Goal: Transaction & Acquisition: Book appointment/travel/reservation

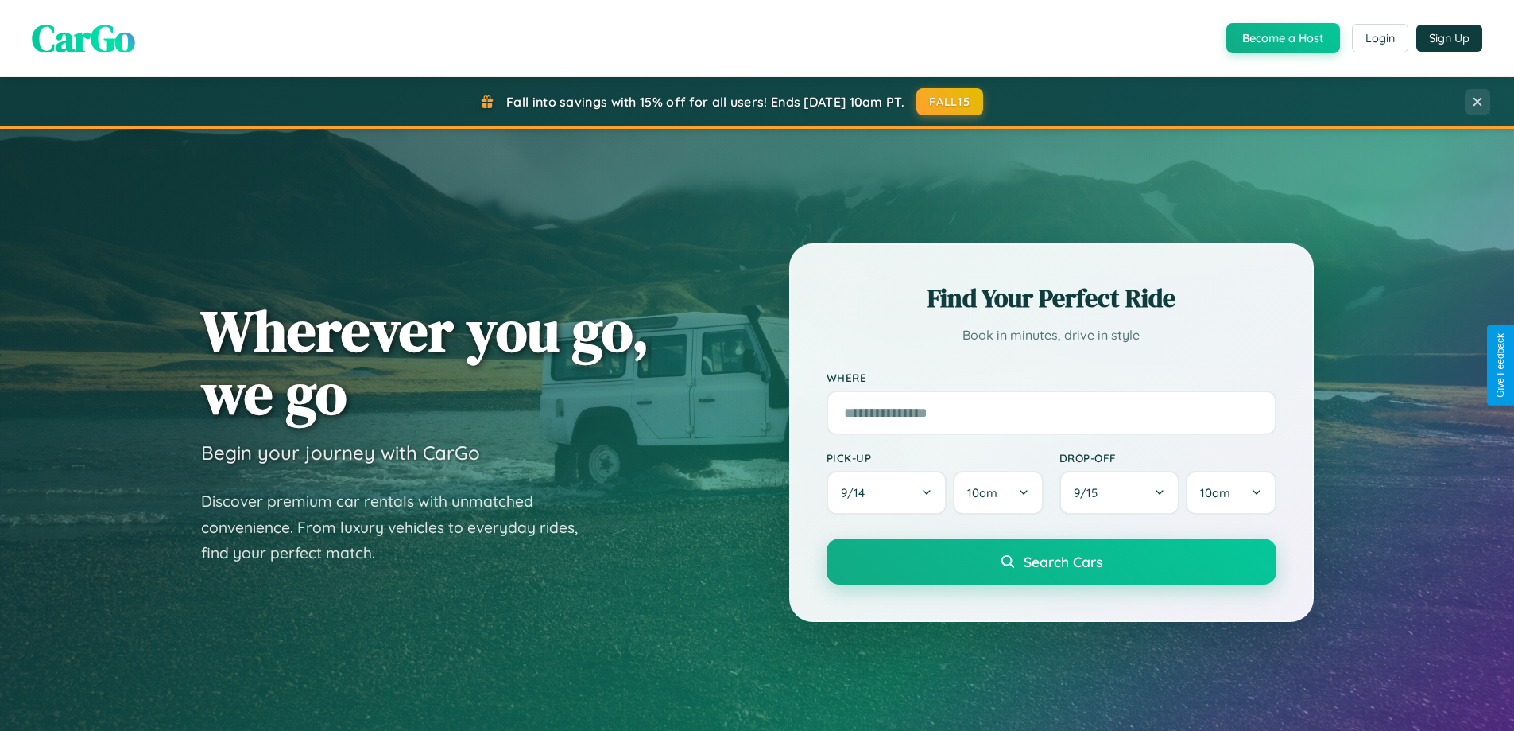
scroll to position [685, 0]
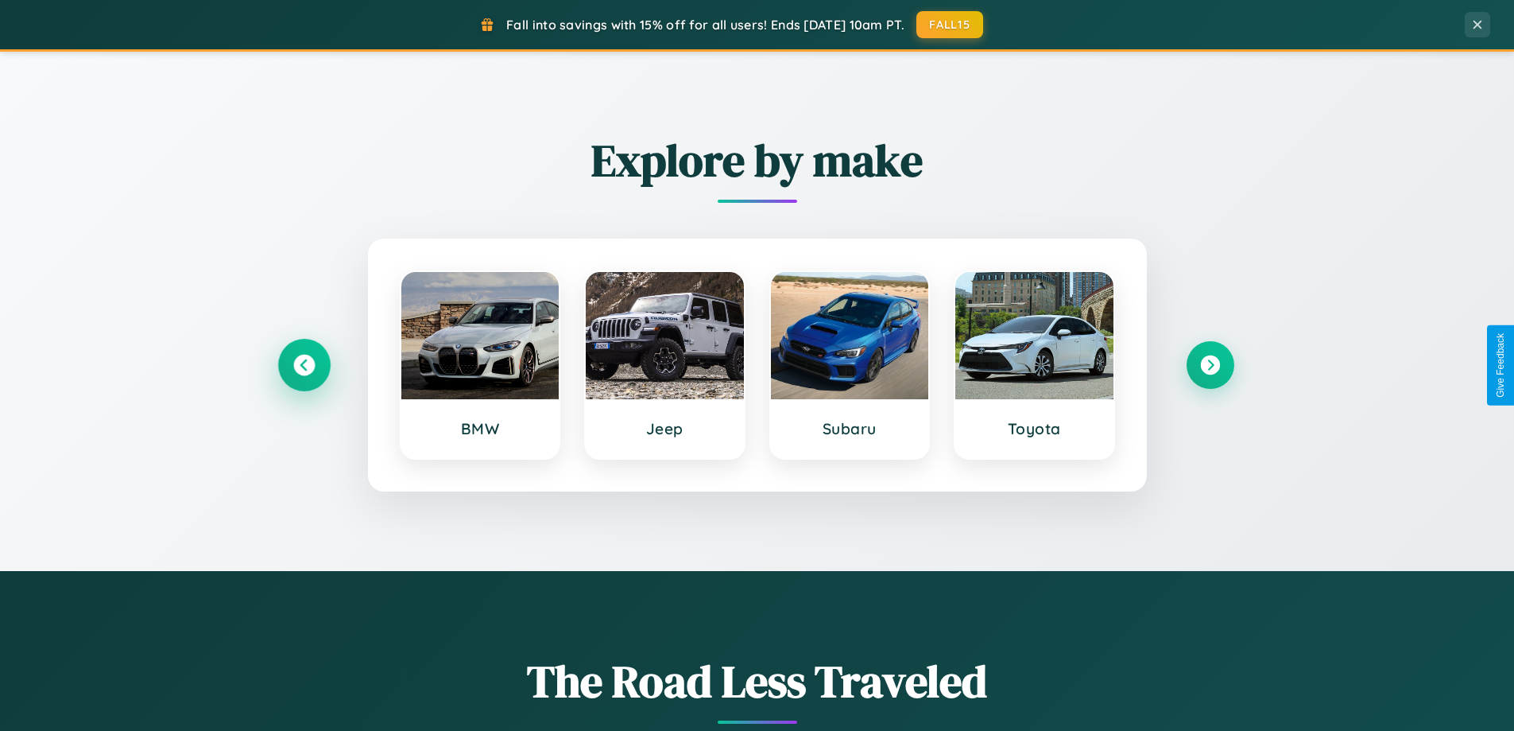
click at [304, 365] on icon at bounding box center [303, 365] width 21 height 21
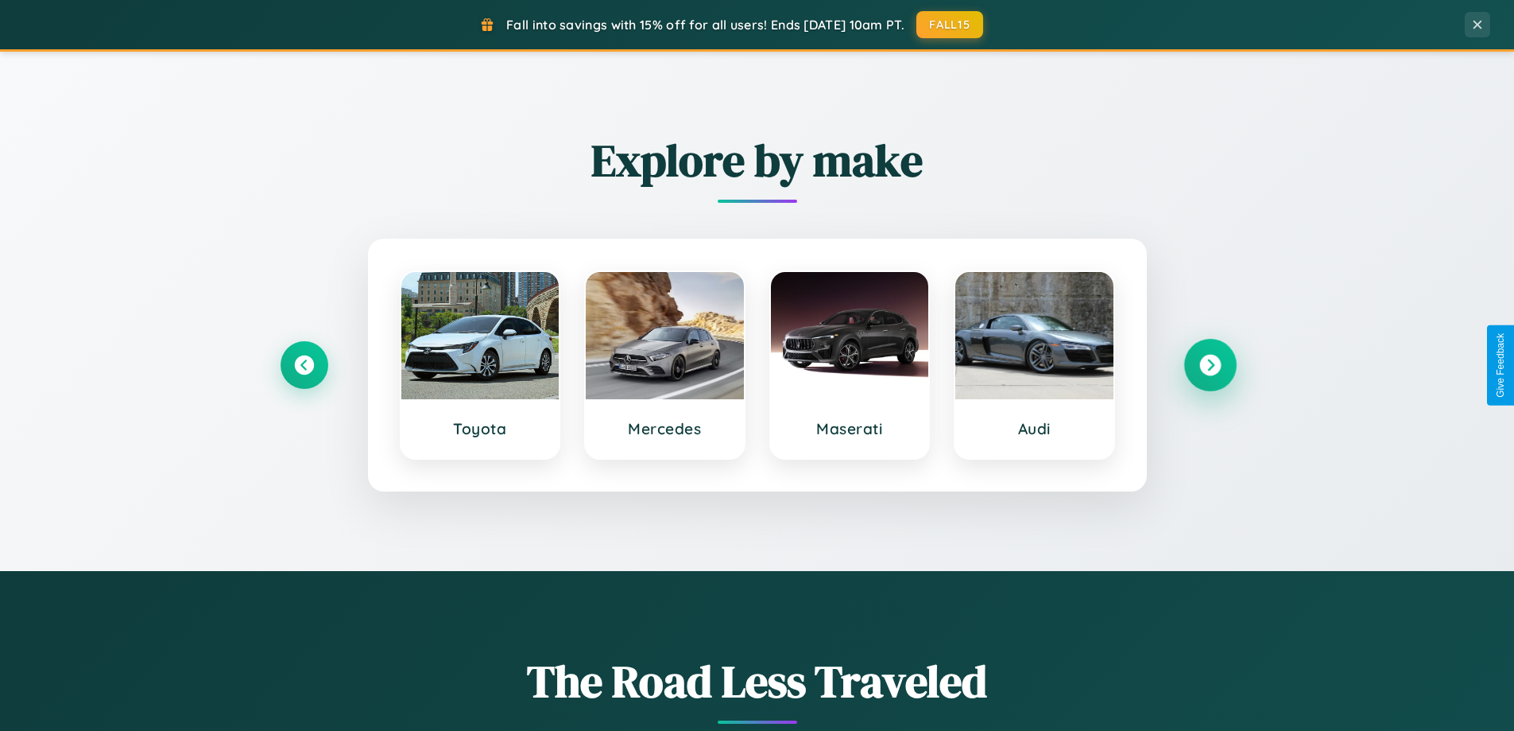
click at [1210, 365] on icon at bounding box center [1210, 365] width 21 height 21
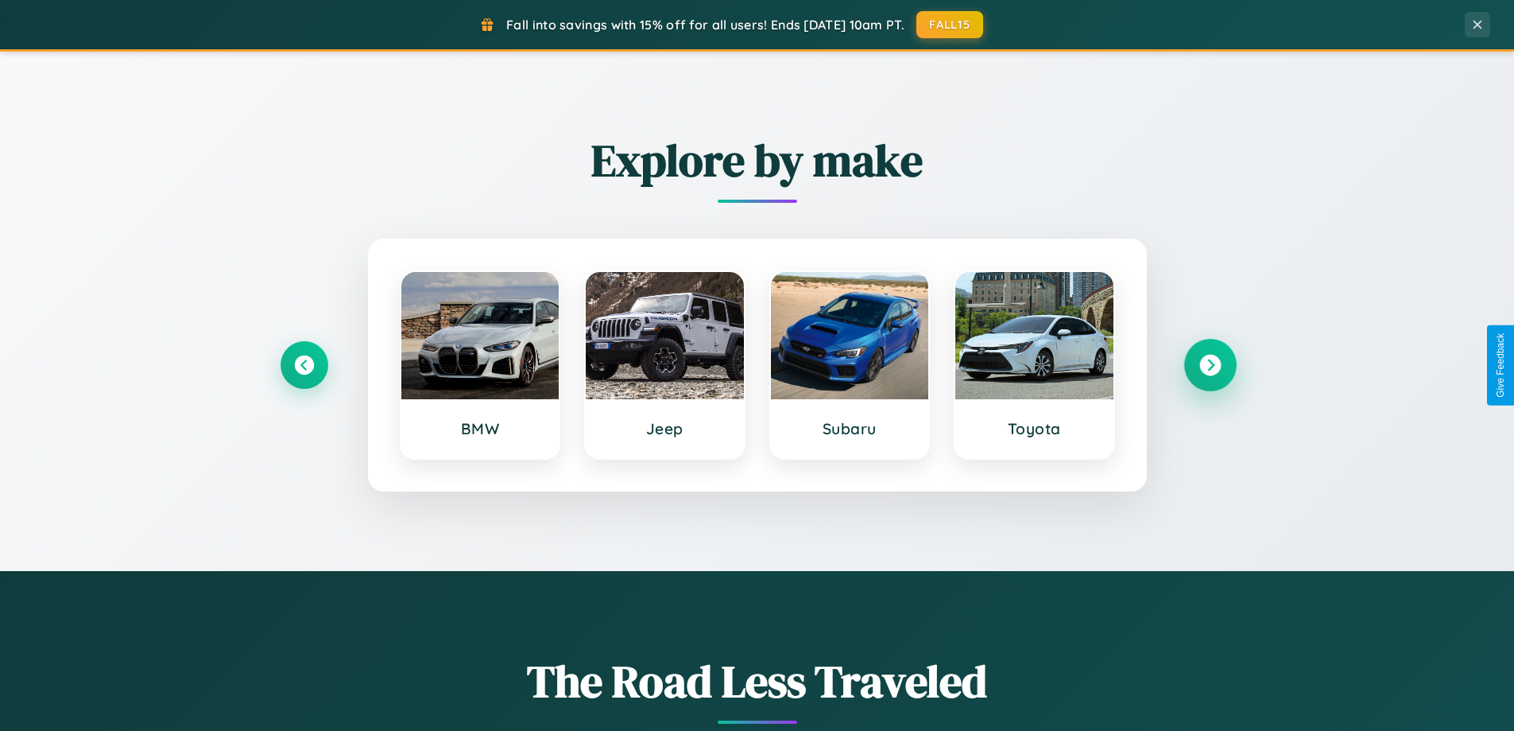
click at [1210, 365] on icon at bounding box center [1210, 365] width 21 height 21
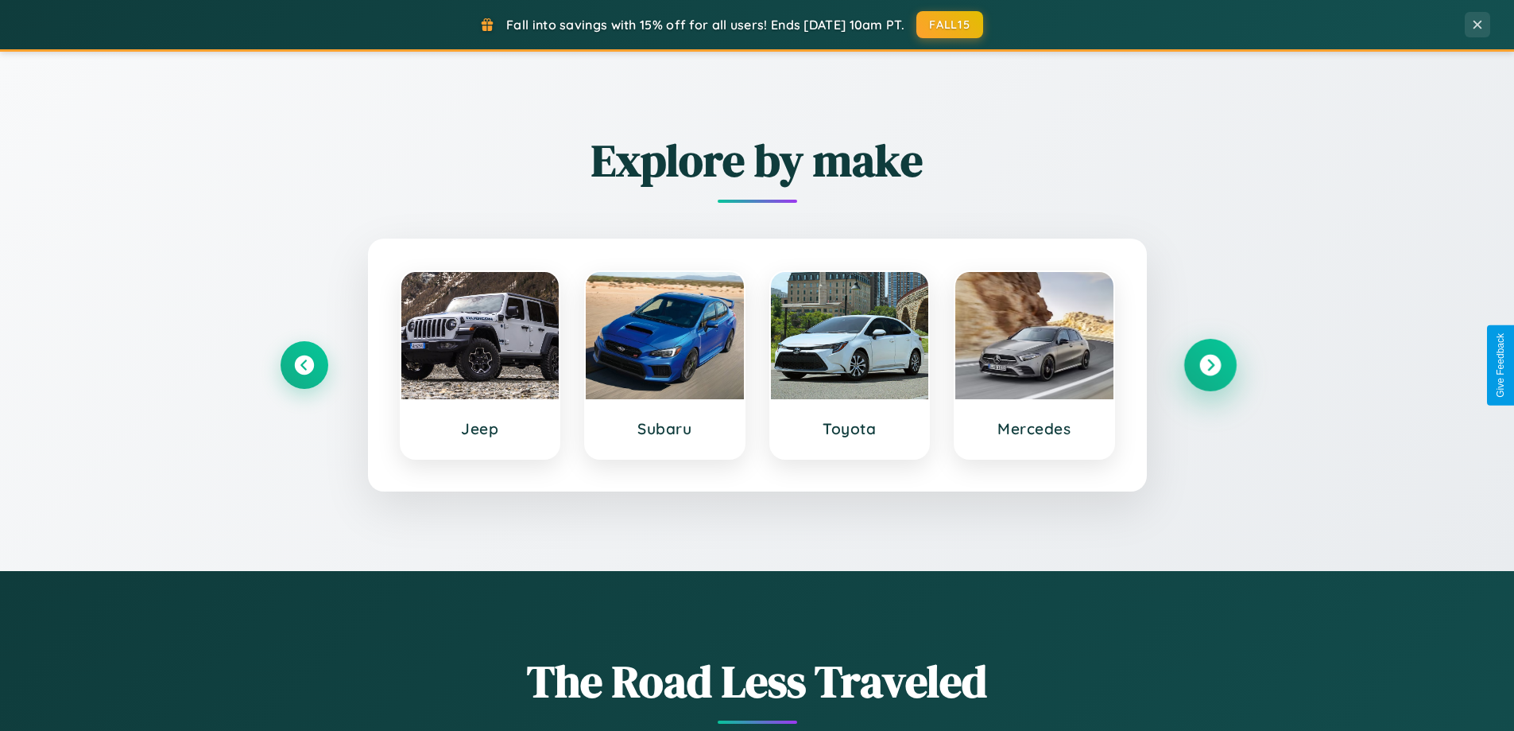
click at [1210, 365] on icon at bounding box center [1210, 365] width 21 height 21
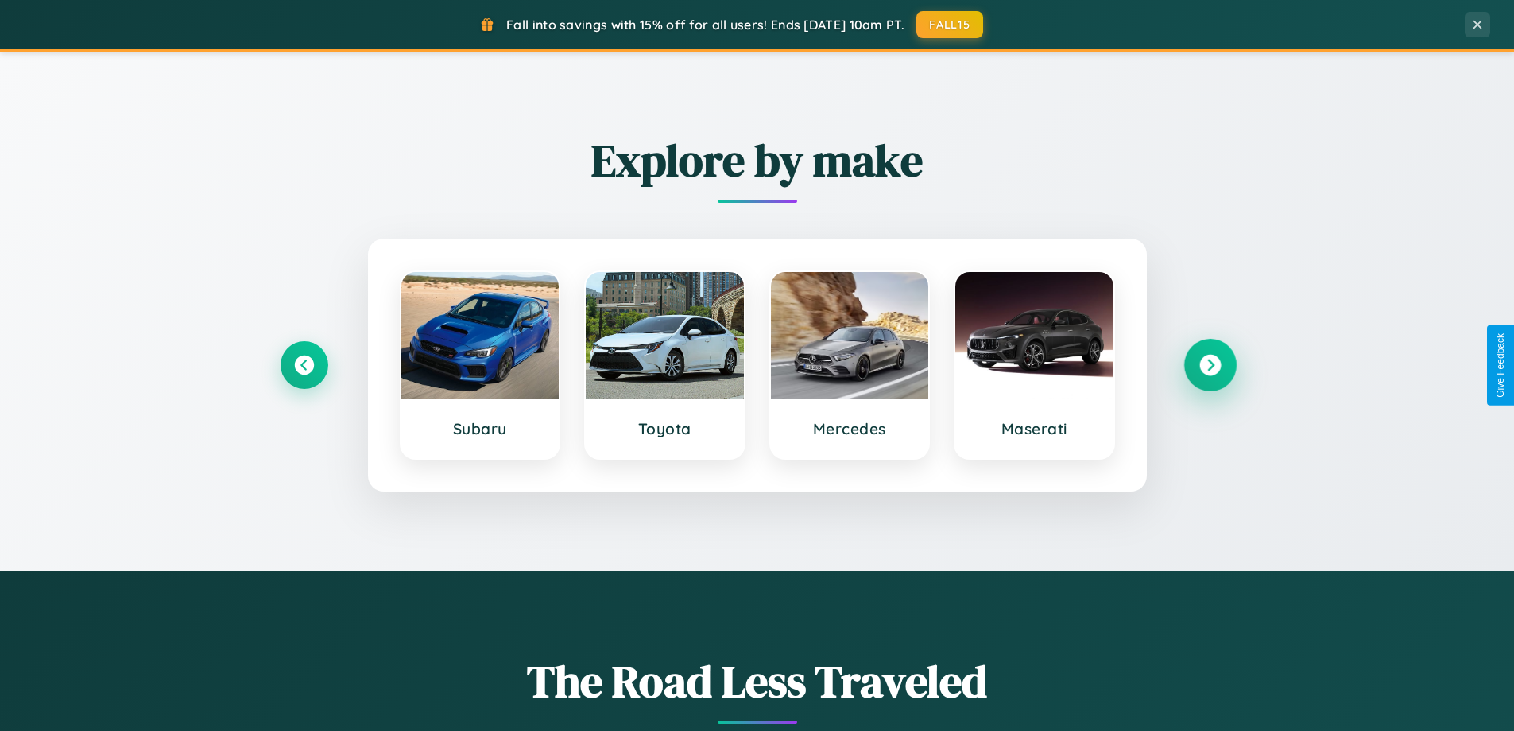
click at [1210, 365] on icon at bounding box center [1210, 365] width 21 height 21
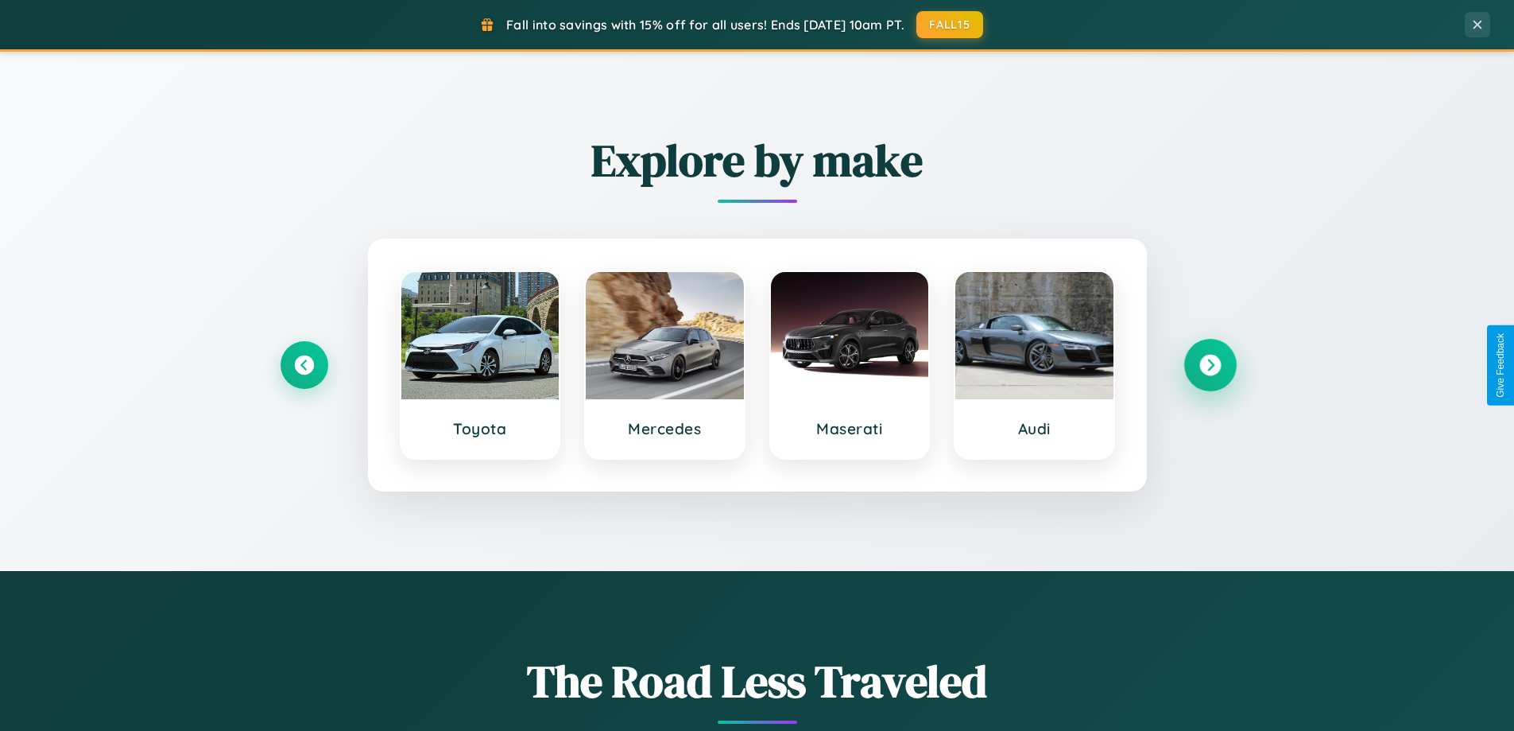
scroll to position [1094, 0]
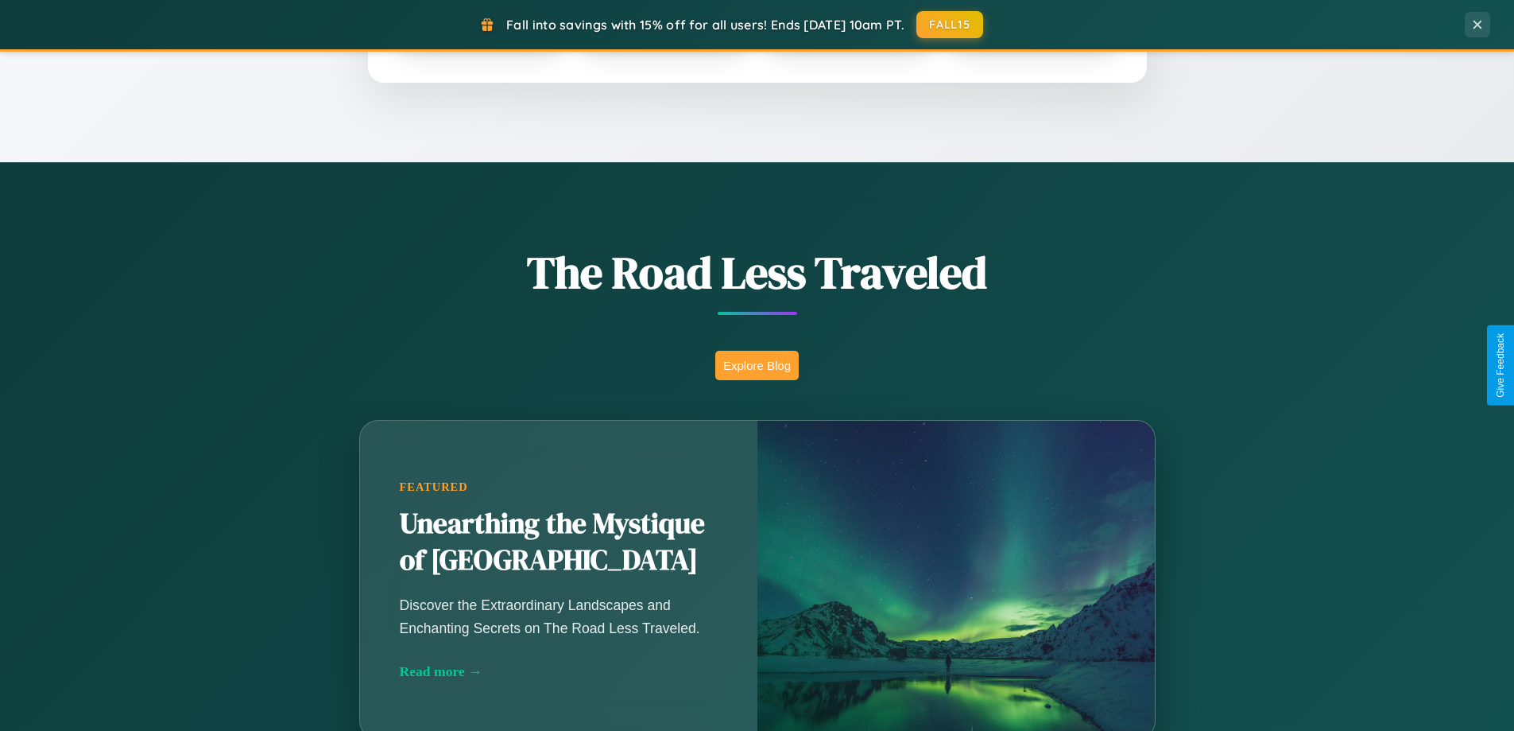
click at [757, 365] on button "Explore Blog" at bounding box center [756, 365] width 83 height 29
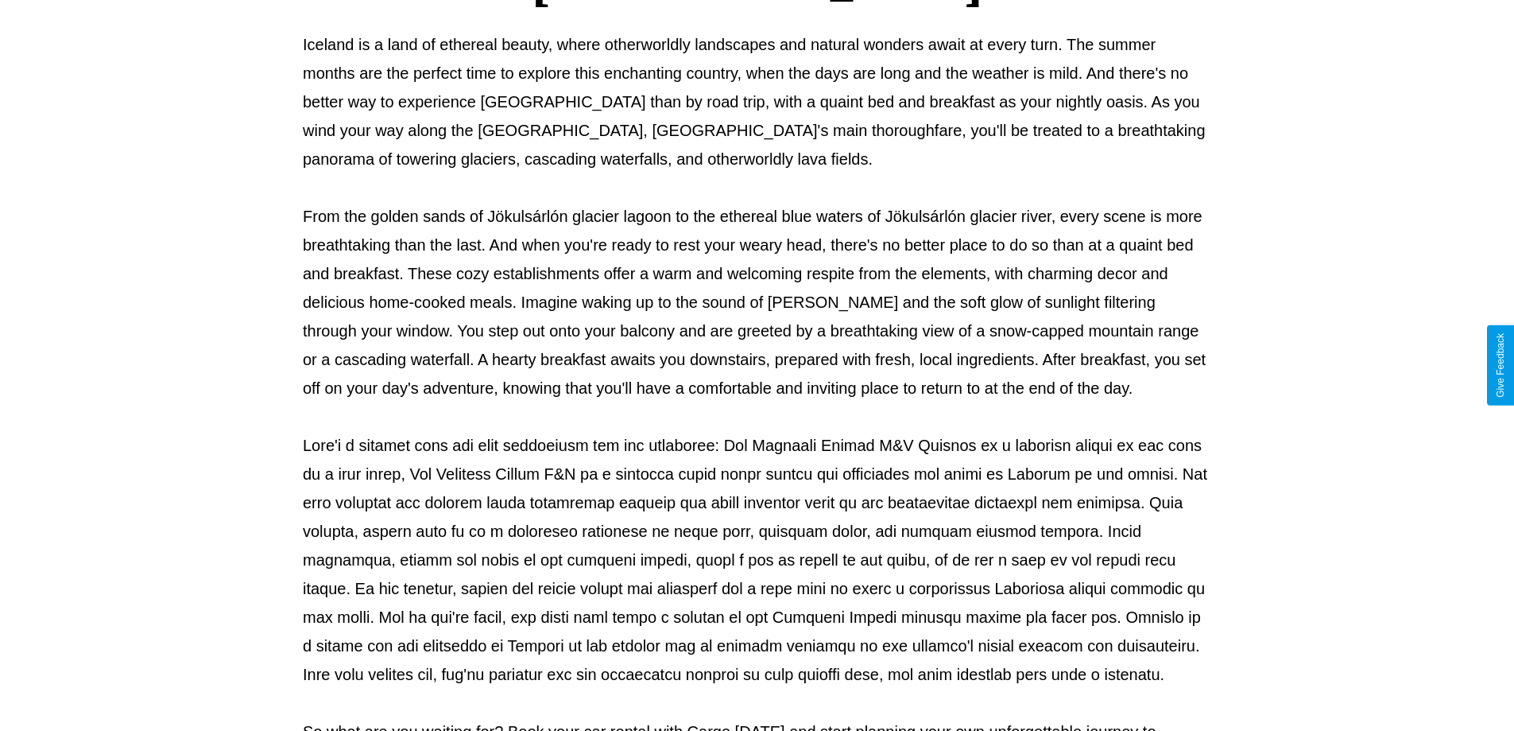
scroll to position [514, 0]
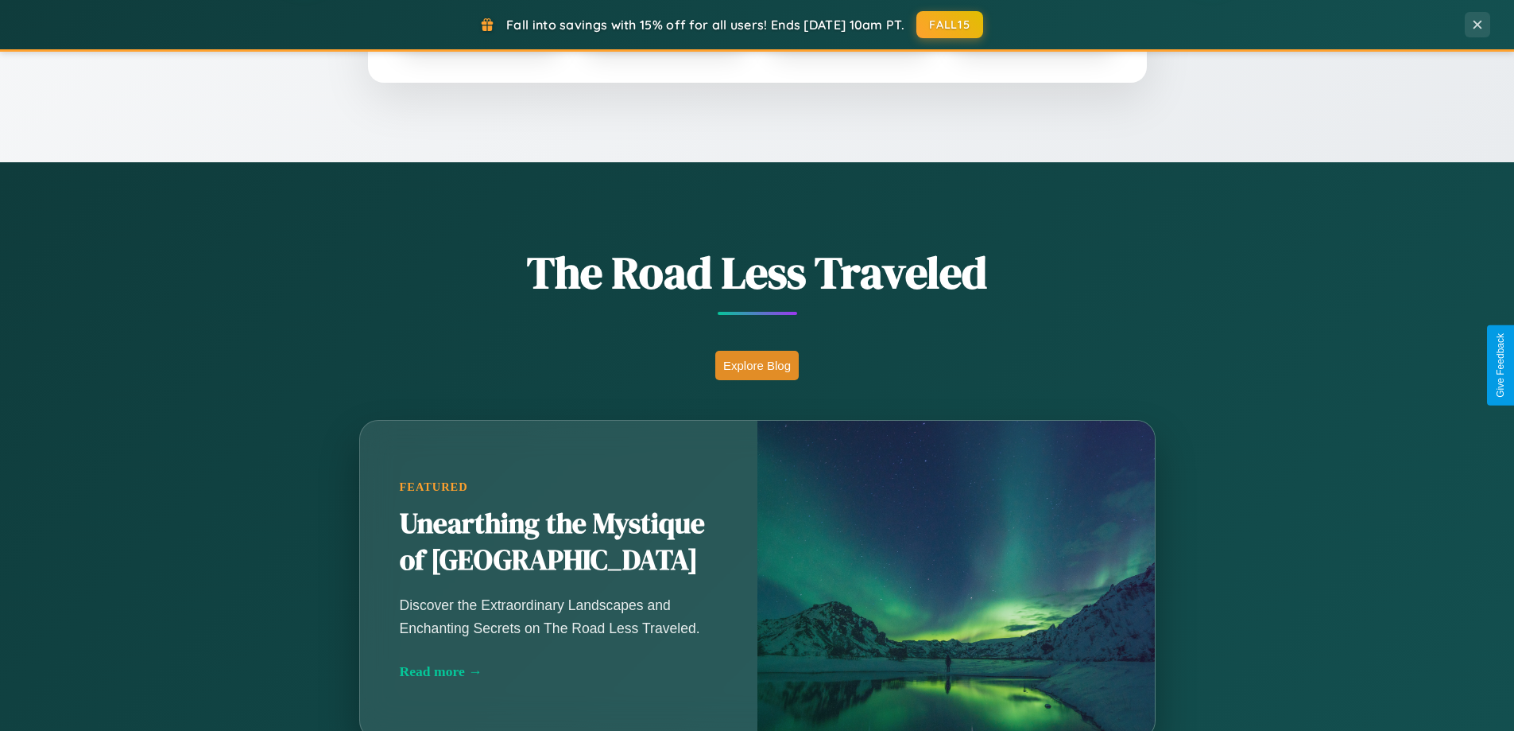
scroll to position [2554, 0]
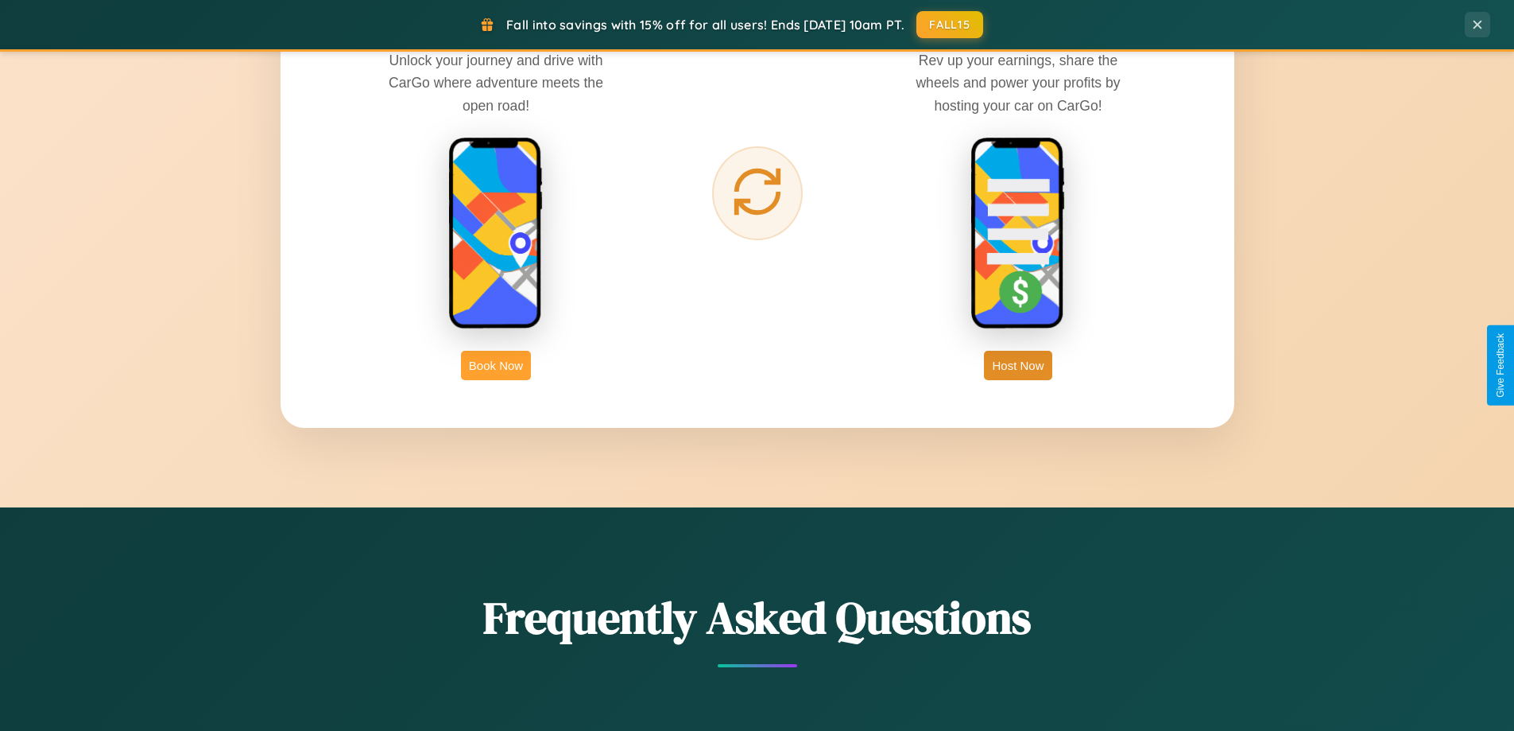
click at [496, 365] on button "Book Now" at bounding box center [496, 365] width 70 height 29
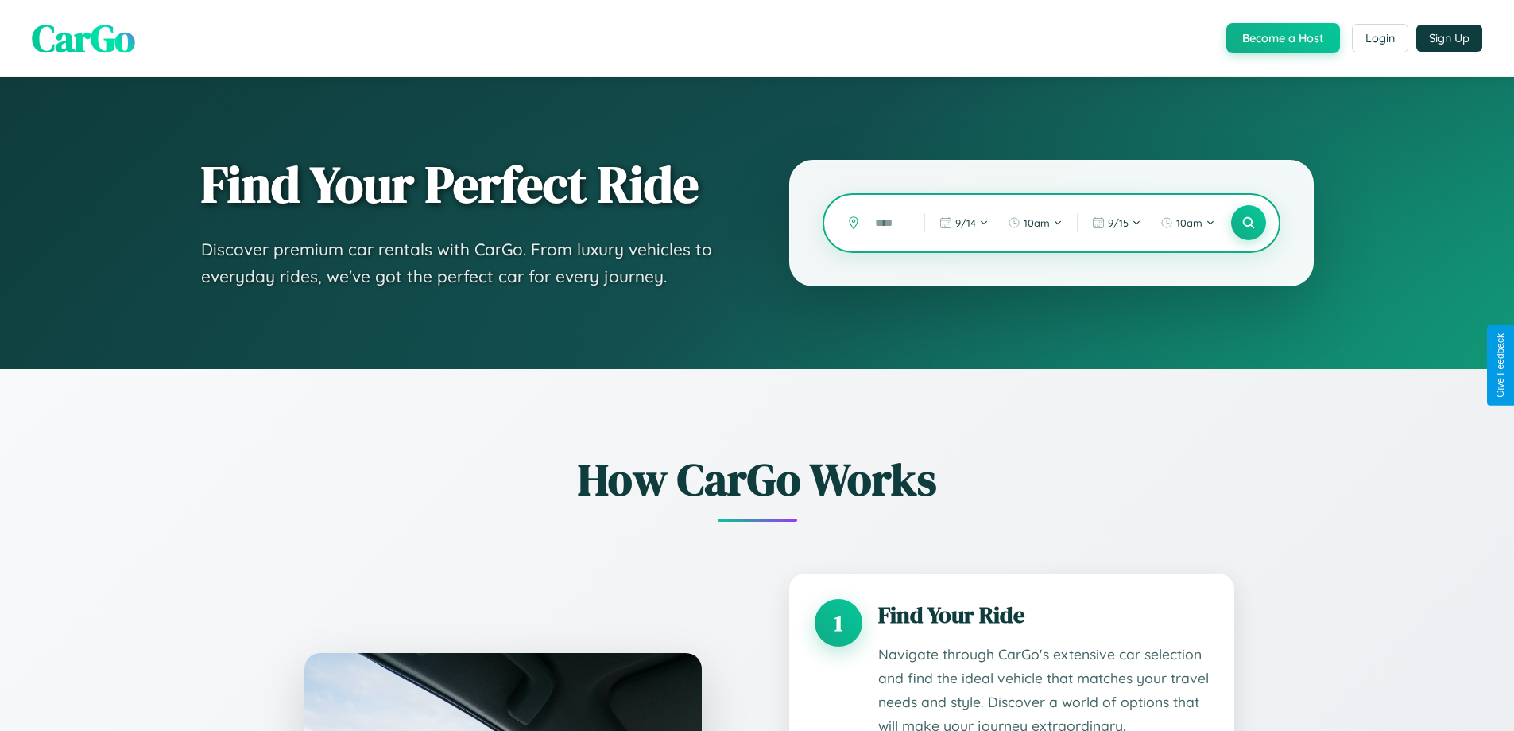
click at [888, 223] on input "text" at bounding box center [887, 223] width 41 height 28
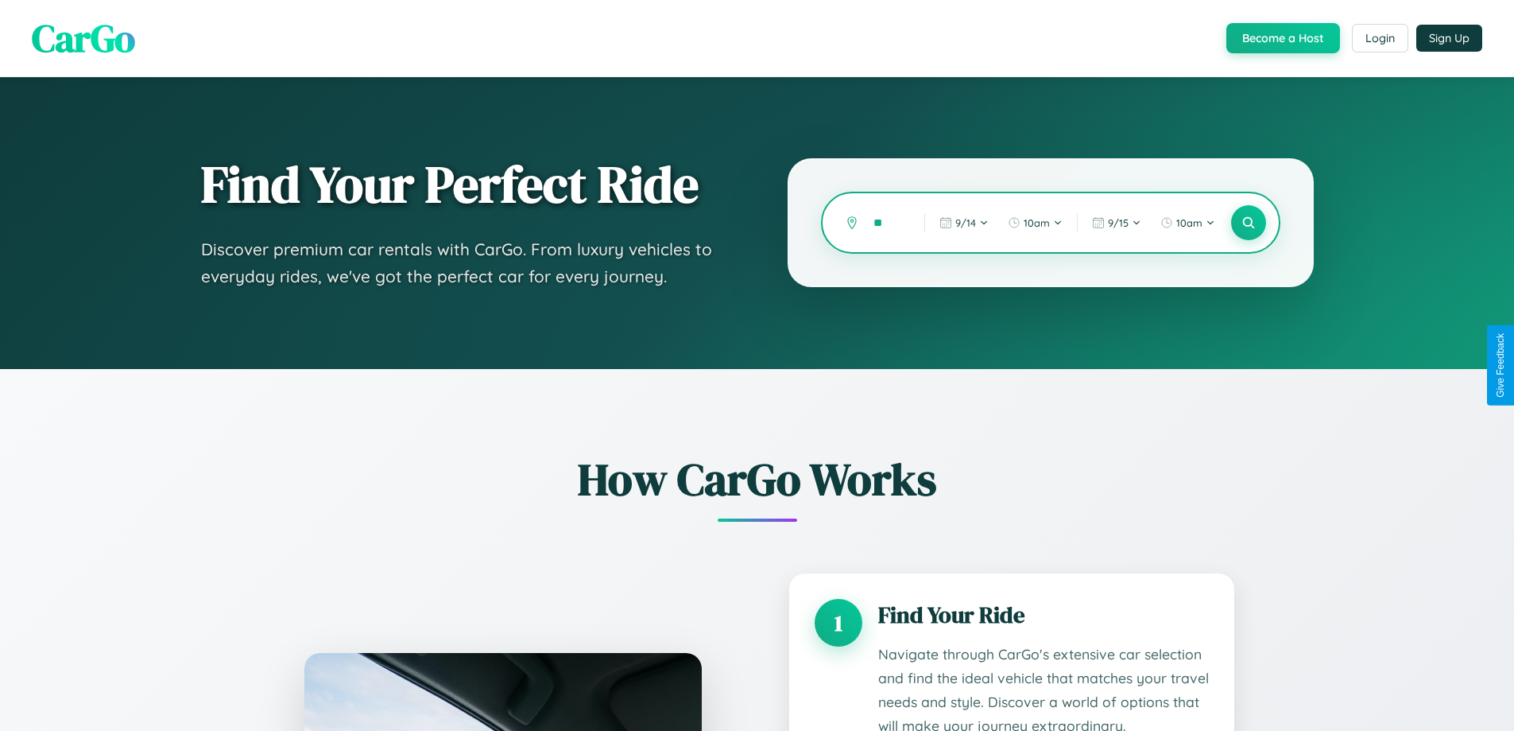
type input "*"
type input "*****"
click at [1248, 223] on icon at bounding box center [1248, 222] width 15 height 15
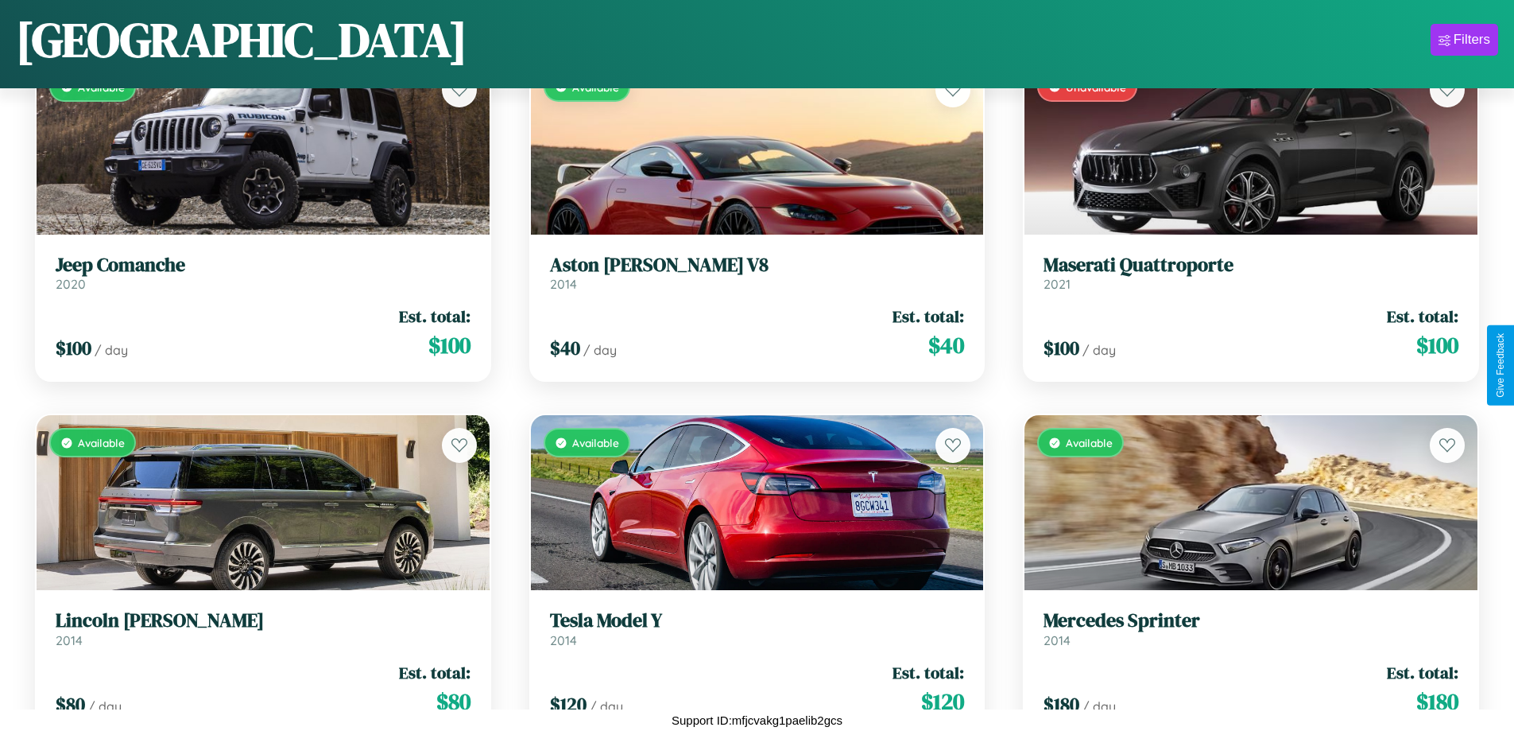
scroll to position [2003, 0]
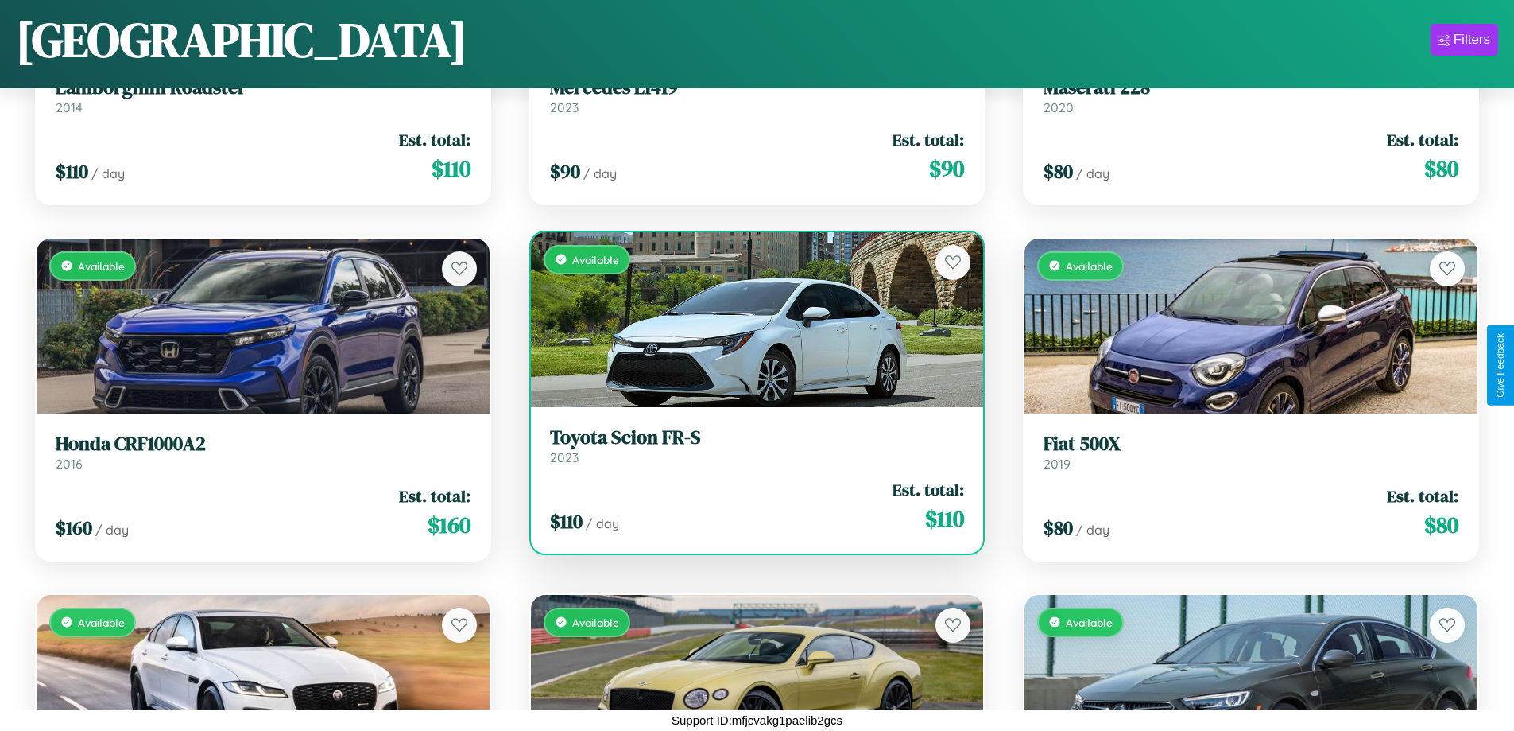
click at [750, 452] on link "Toyota Scion FR-S 2023" at bounding box center [757, 445] width 415 height 39
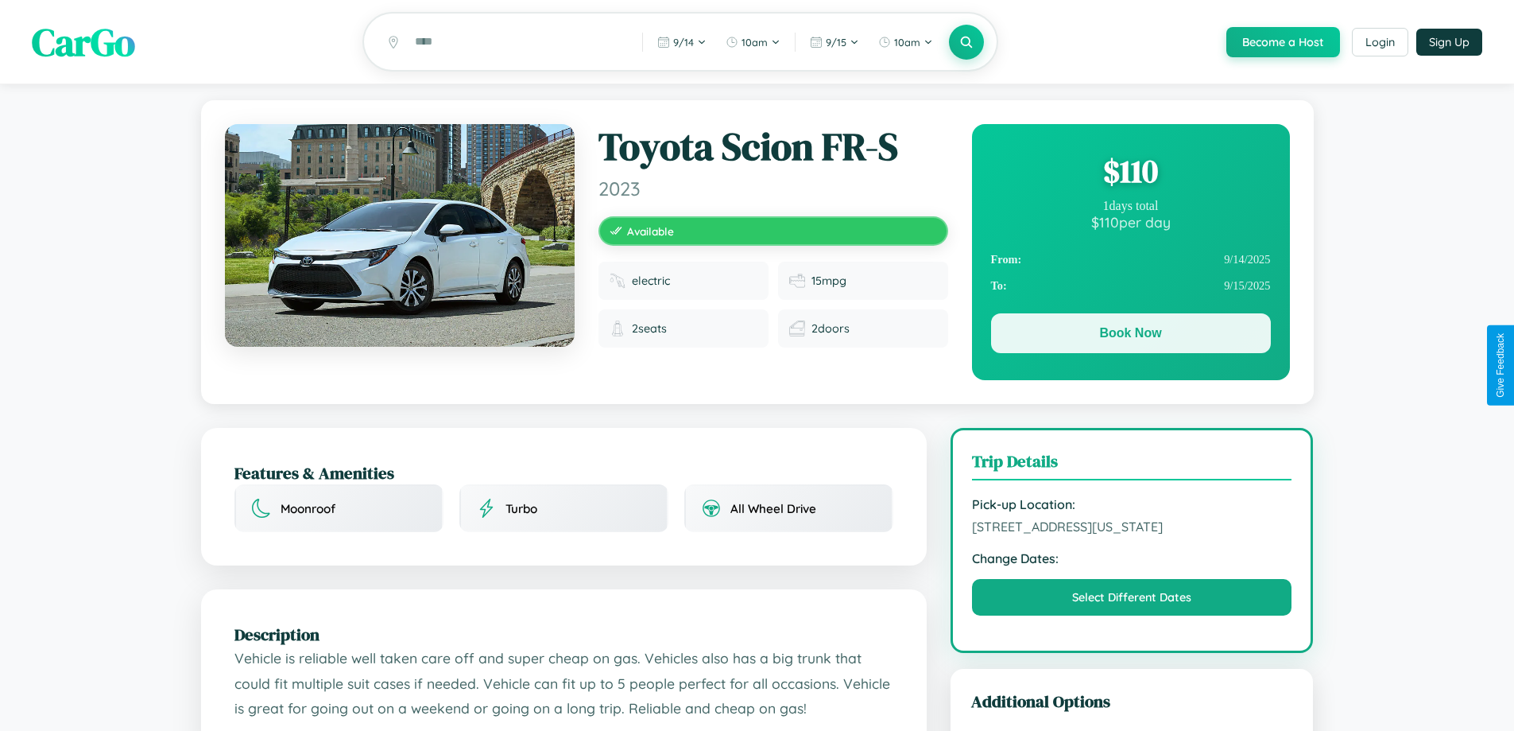
click at [1130, 337] on button "Book Now" at bounding box center [1131, 333] width 280 height 40
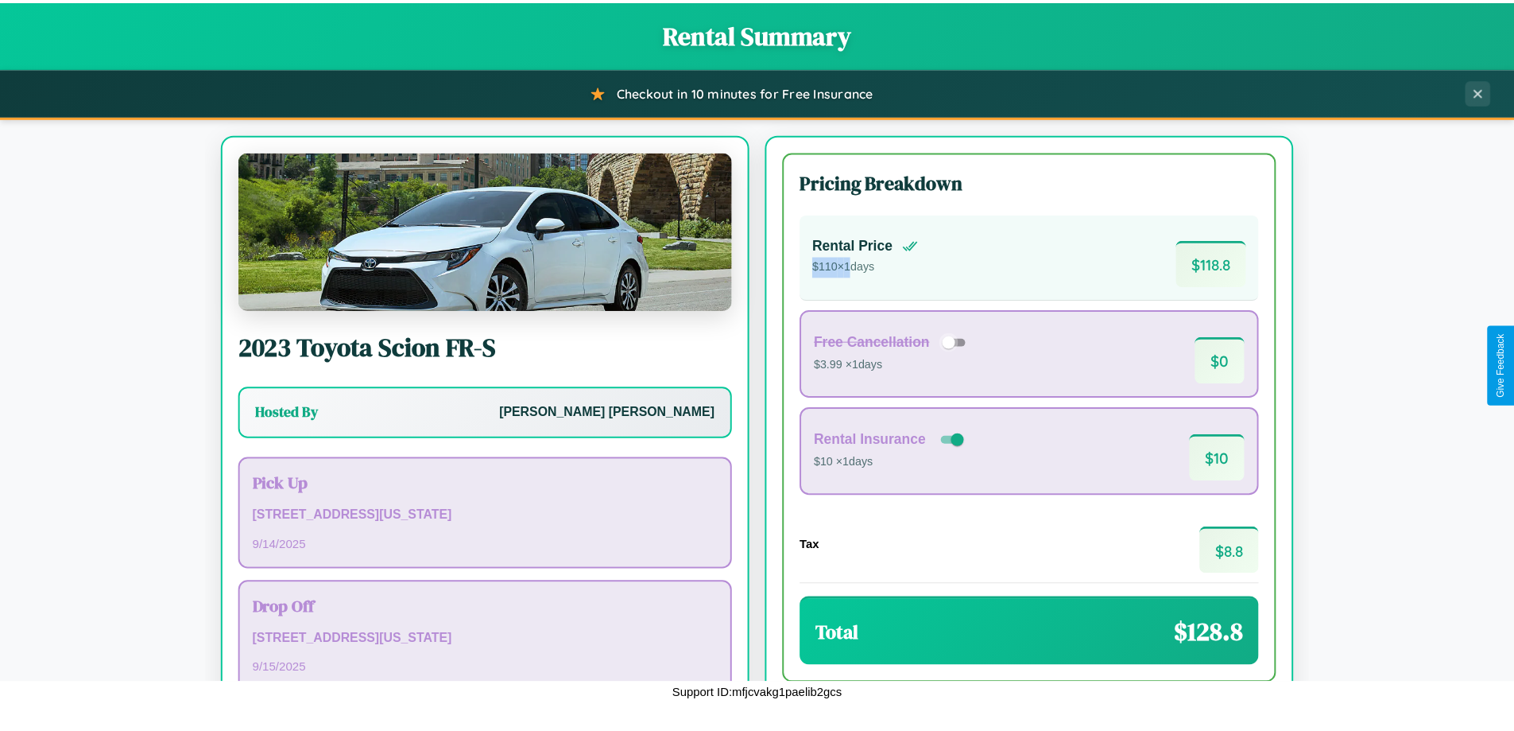
scroll to position [109, 0]
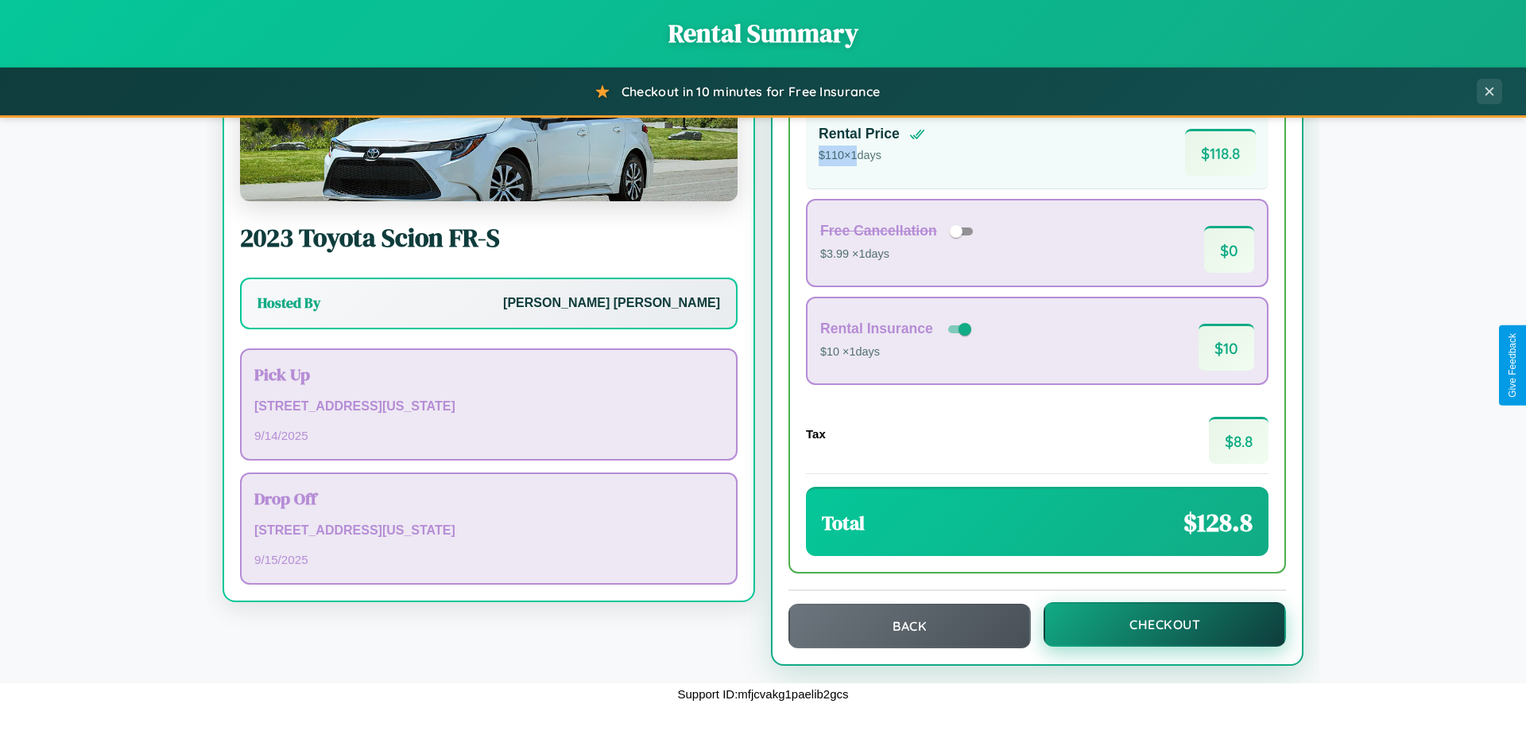
click at [1154, 624] on button "Checkout" at bounding box center [1165, 624] width 242 height 45
